Goal: Information Seeking & Learning: Learn about a topic

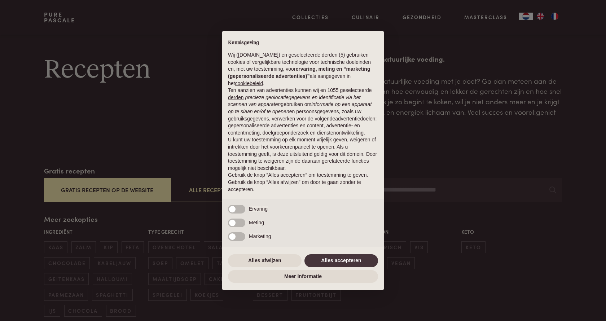
scroll to position [97, 0]
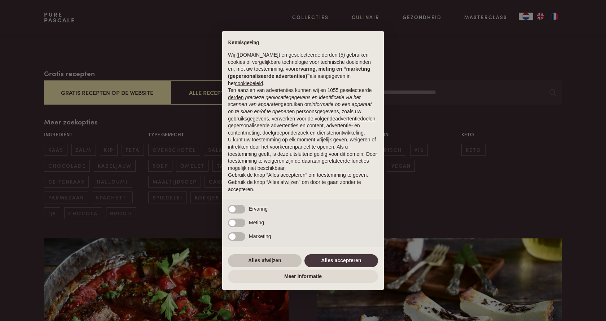
click at [280, 263] on button "Alles afwijzen" at bounding box center [265, 260] width 74 height 13
click at [272, 263] on img at bounding box center [166, 310] width 245 height 144
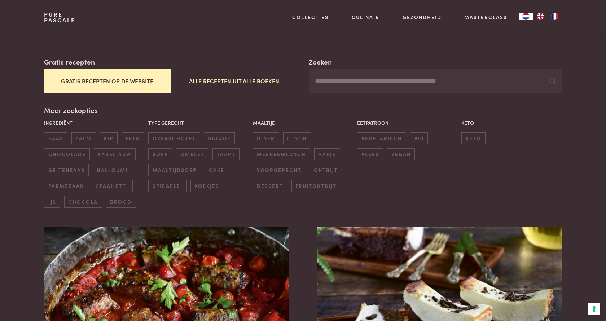
scroll to position [110, 0]
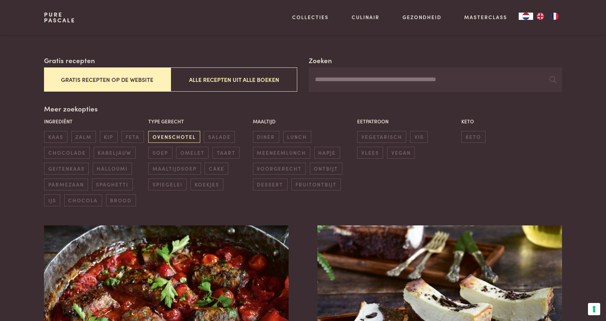
click at [186, 138] on span "ovenschotel" at bounding box center [174, 137] width 52 height 12
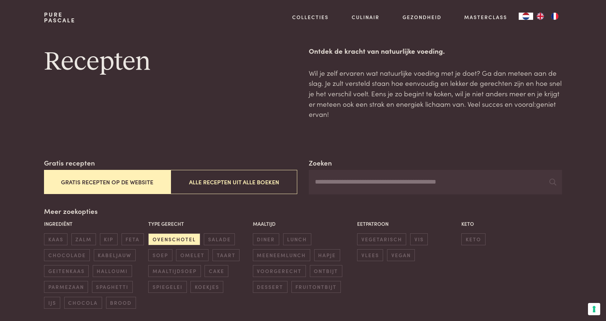
scroll to position [15, 0]
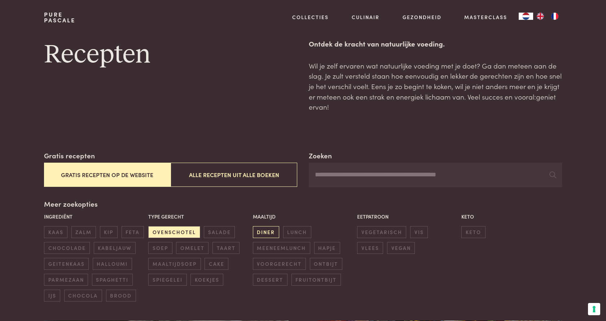
click at [265, 228] on span "diner" at bounding box center [266, 232] width 26 height 12
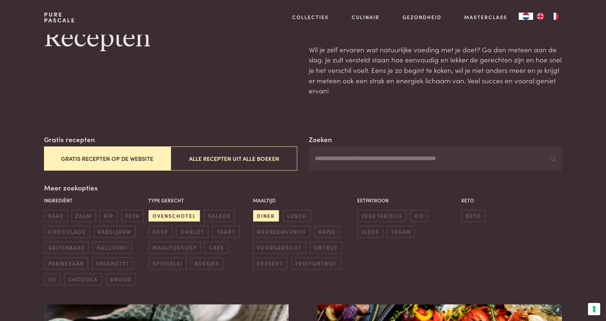
scroll to position [32, 0]
click at [475, 210] on span "keto" at bounding box center [473, 216] width 24 height 12
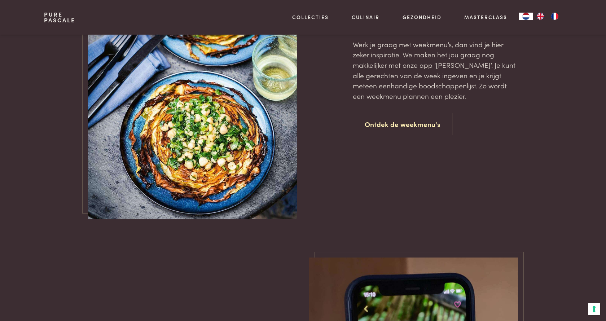
scroll to position [676, 0]
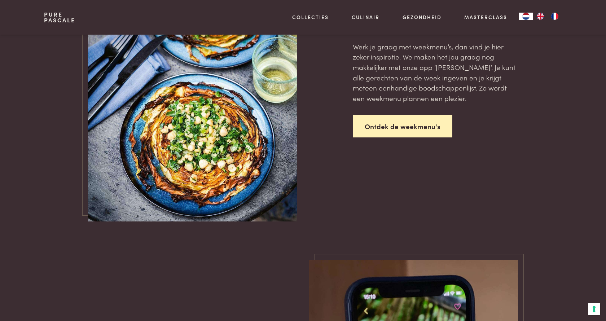
click at [396, 138] on link "Ontdek de weekmenu's" at bounding box center [403, 126] width 100 height 23
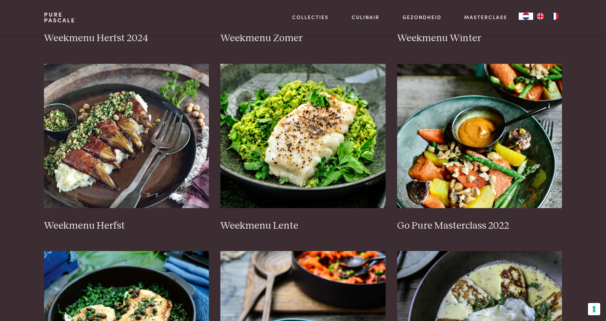
scroll to position [321, 0]
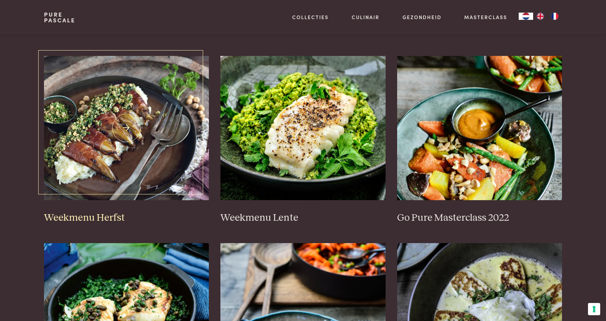
click at [175, 182] on img at bounding box center [126, 128] width 165 height 144
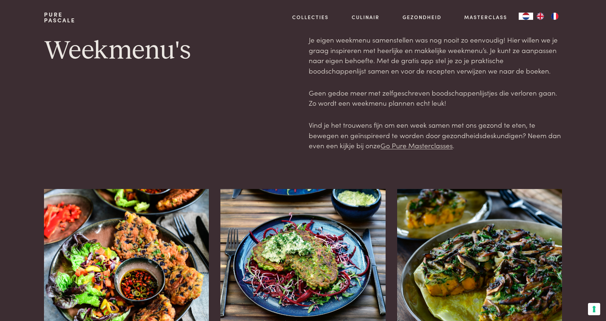
scroll to position [0, 0]
